Goal: Information Seeking & Learning: Compare options

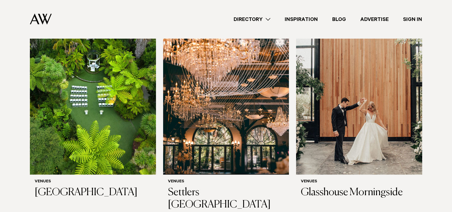
scroll to position [209, 0]
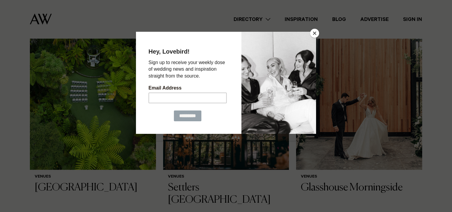
click at [315, 32] on button "Close" at bounding box center [314, 33] width 9 height 9
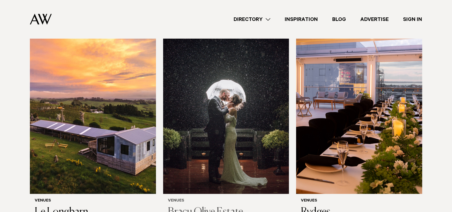
scroll to position [927, 0]
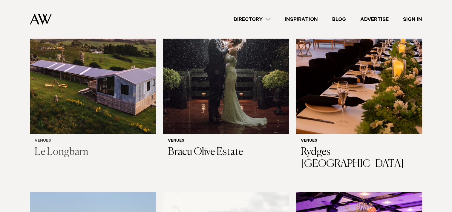
click at [65, 146] on h3 "Le Longbarn" at bounding box center [93, 152] width 117 height 12
click at [201, 146] on h3 "Bracu Olive Estate" at bounding box center [226, 152] width 117 height 12
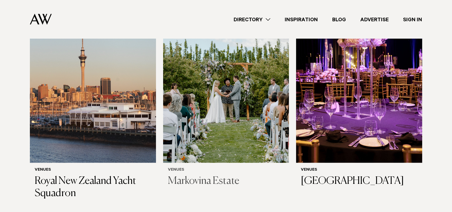
scroll to position [1136, 0]
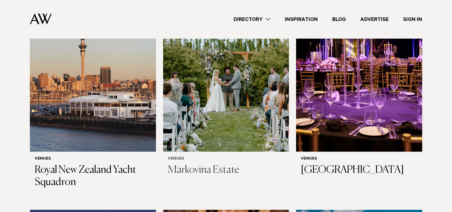
click at [194, 164] on h3 "Markovina Estate" at bounding box center [226, 170] width 117 height 12
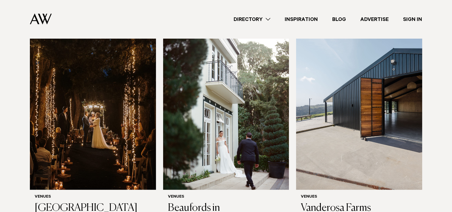
scroll to position [1554, 0]
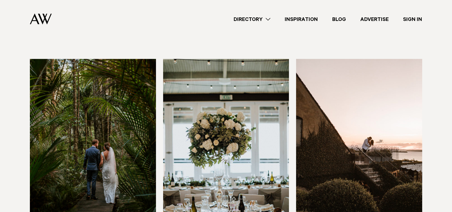
scroll to position [1763, 0]
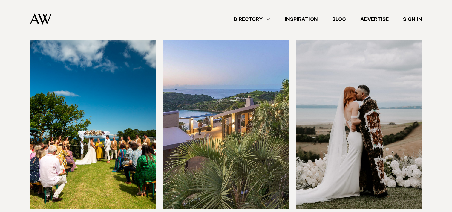
scroll to position [2002, 0]
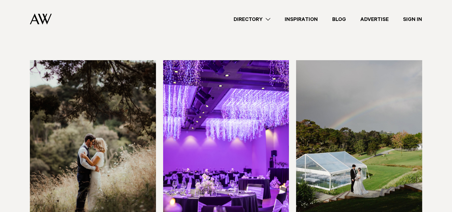
scroll to position [2212, 0]
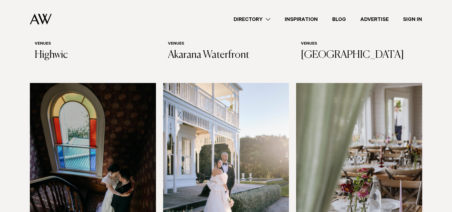
scroll to position [2630, 0]
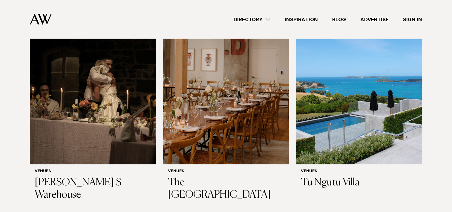
scroll to position [3317, 0]
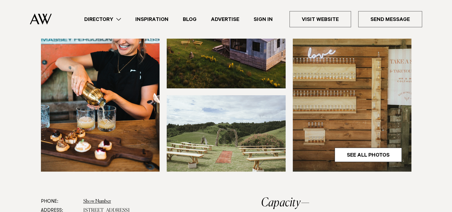
scroll to position [60, 0]
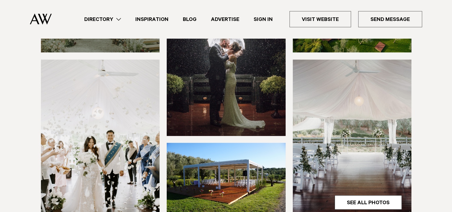
scroll to position [149, 0]
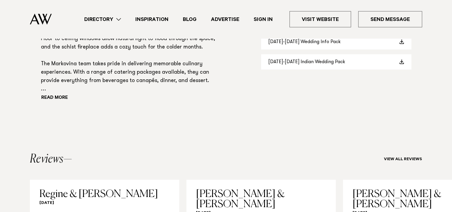
scroll to position [448, 0]
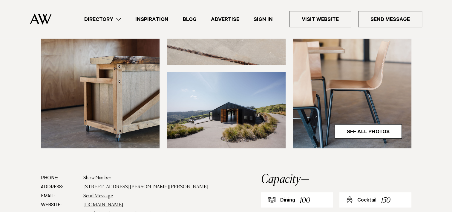
scroll to position [239, 0]
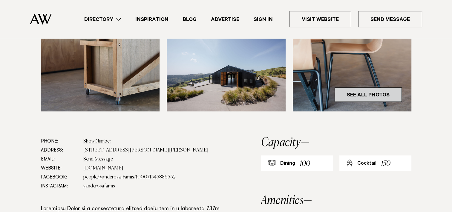
click at [356, 93] on link "See All Photos" at bounding box center [368, 94] width 67 height 14
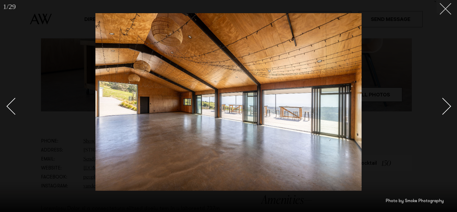
click at [445, 7] on icon at bounding box center [442, 6] width 7 height 7
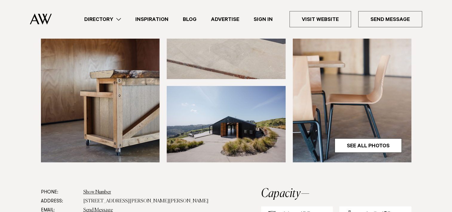
scroll to position [179, 0]
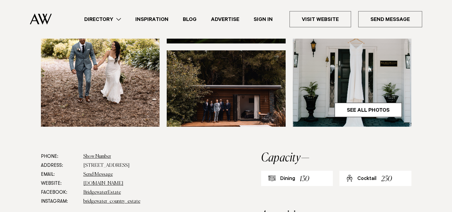
scroll to position [239, 0]
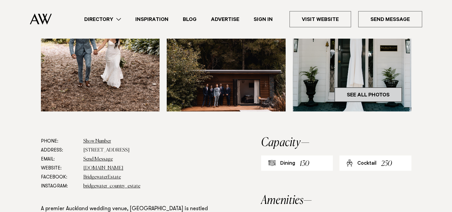
click at [374, 102] on link "See All Photos" at bounding box center [368, 94] width 67 height 14
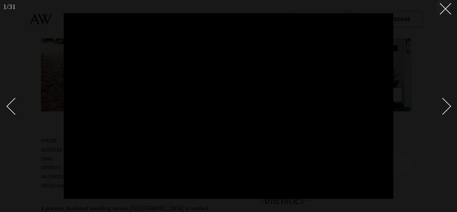
click at [448, 105] on div "Next slide" at bounding box center [442, 106] width 17 height 17
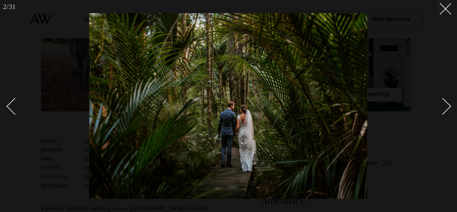
click at [448, 105] on div "Next slide" at bounding box center [442, 106] width 17 height 17
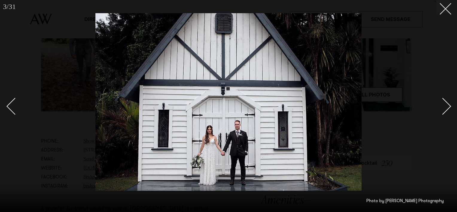
click at [448, 105] on div "Next slide" at bounding box center [442, 106] width 17 height 17
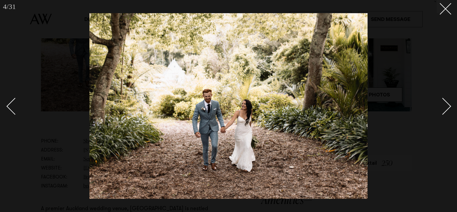
click at [448, 105] on div "Next slide" at bounding box center [442, 106] width 17 height 17
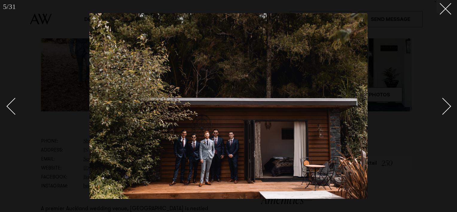
click at [448, 105] on div "Next slide" at bounding box center [442, 106] width 17 height 17
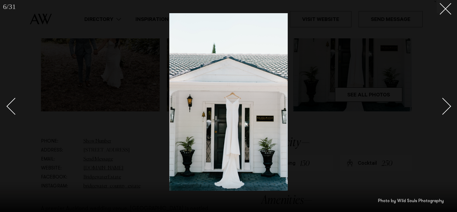
click at [448, 105] on div "Next slide" at bounding box center [442, 106] width 17 height 17
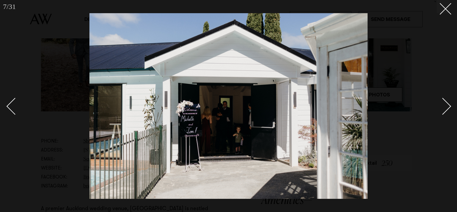
click at [448, 105] on div "Next slide" at bounding box center [442, 106] width 17 height 17
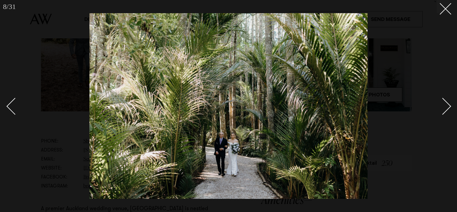
click at [448, 105] on div "Next slide" at bounding box center [442, 106] width 17 height 17
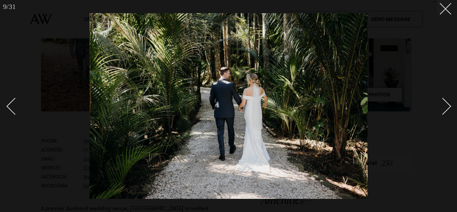
click at [448, 105] on div "Next slide" at bounding box center [442, 106] width 17 height 17
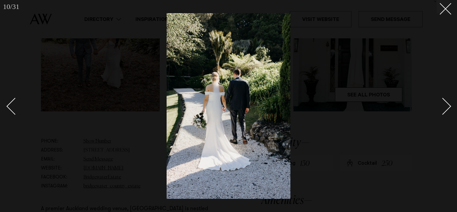
click at [448, 105] on div "Next slide" at bounding box center [442, 106] width 17 height 17
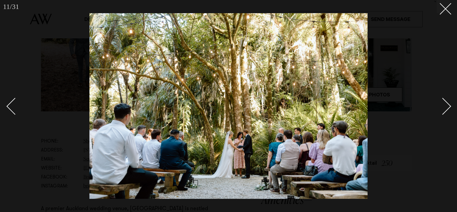
click at [448, 105] on div "Next slide" at bounding box center [442, 106] width 17 height 17
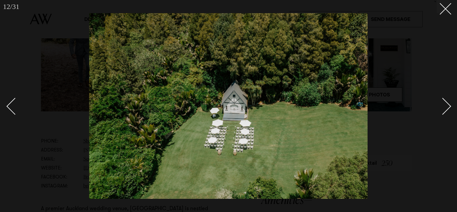
click at [448, 105] on div "Next slide" at bounding box center [442, 106] width 17 height 17
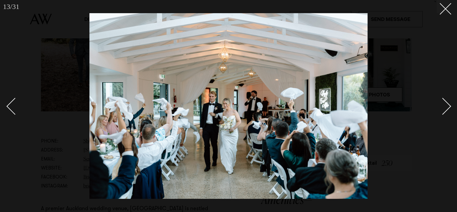
click at [448, 105] on div "Next slide" at bounding box center [442, 106] width 17 height 17
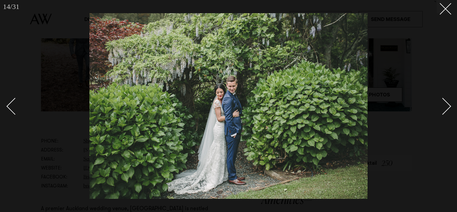
click at [448, 105] on div "Next slide" at bounding box center [442, 106] width 17 height 17
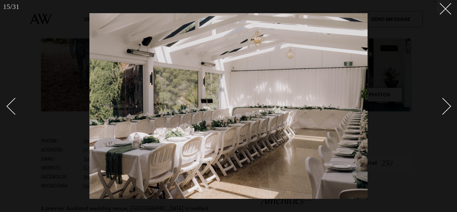
click at [448, 105] on div "Next slide" at bounding box center [442, 106] width 17 height 17
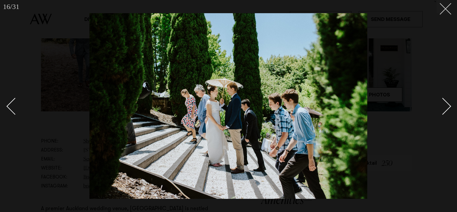
click at [446, 7] on icon at bounding box center [442, 6] width 7 height 7
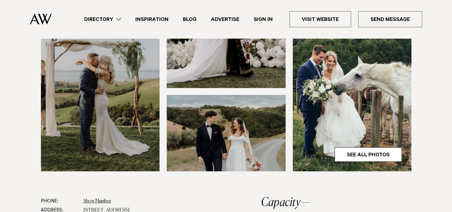
scroll to position [209, 0]
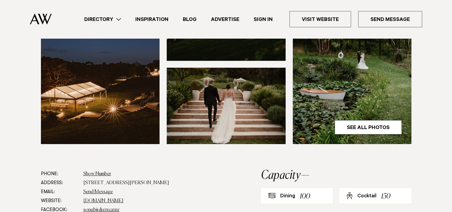
scroll to position [239, 0]
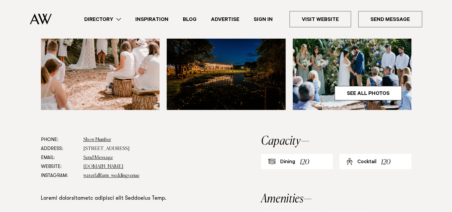
scroll to position [239, 0]
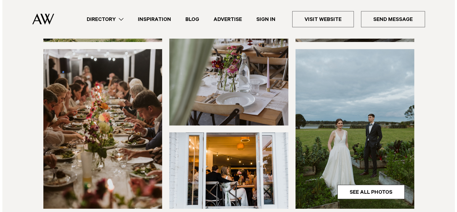
scroll to position [179, 0]
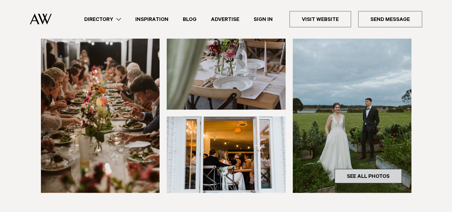
click at [367, 169] on link "See All Photos" at bounding box center [368, 176] width 67 height 14
